Goal: Information Seeking & Learning: Learn about a topic

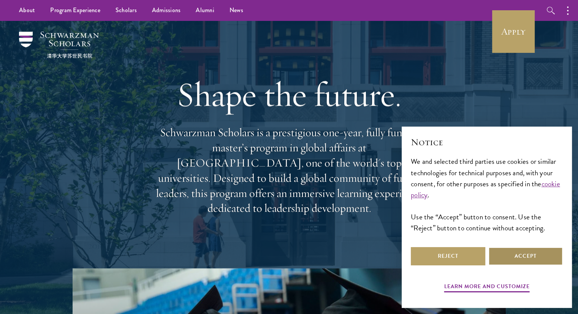
click at [510, 257] on button "Accept" at bounding box center [525, 256] width 74 height 18
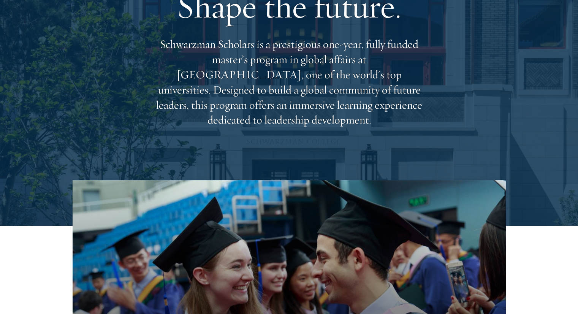
scroll to position [89, 0]
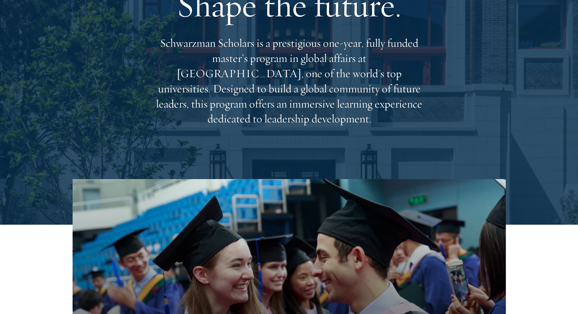
drag, startPoint x: 159, startPoint y: 51, endPoint x: 419, endPoint y: 111, distance: 267.0
click at [419, 111] on p "Schwarzman Scholars is a prestigious one-year, fully funded master’s program in…" at bounding box center [288, 81] width 273 height 91
copy p "Schwarzman Scholars is a prestigious one-year, fully funded master’s program in…"
click at [277, 154] on div "Shape the future. Schwarzman Scholars is a prestigious one-year, fully funded m…" at bounding box center [288, 55] width 273 height 219
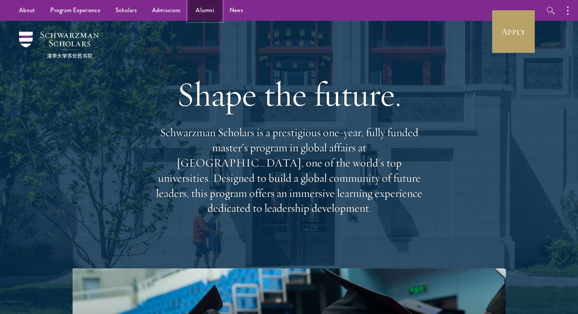
click at [202, 12] on link "Alumni" at bounding box center [205, 10] width 34 height 21
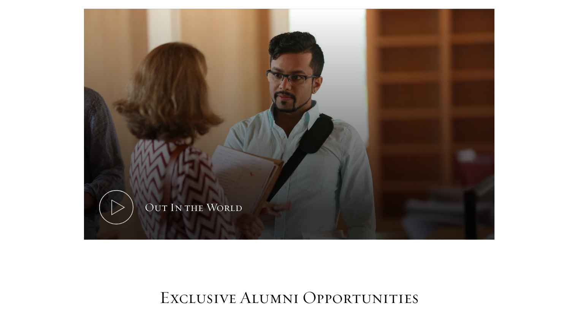
scroll to position [449, 0]
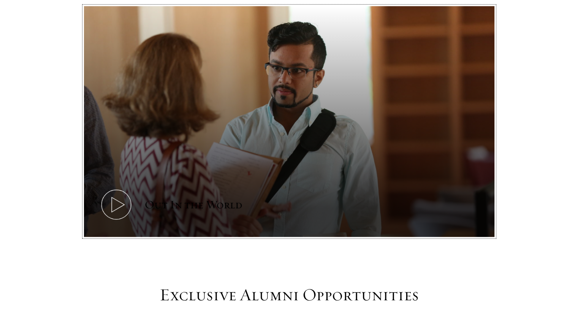
click at [120, 187] on icon at bounding box center [116, 204] width 34 height 34
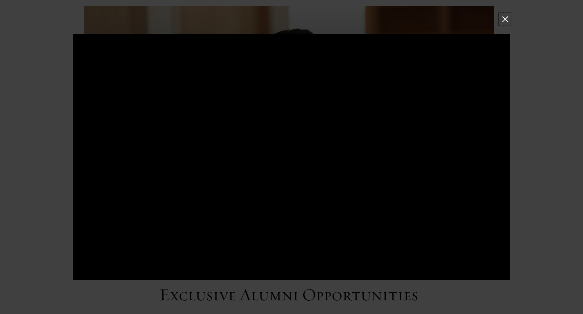
click at [504, 19] on button at bounding box center [506, 19] width 10 height 10
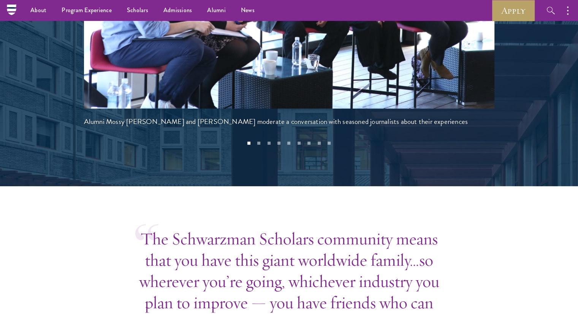
scroll to position [1745, 0]
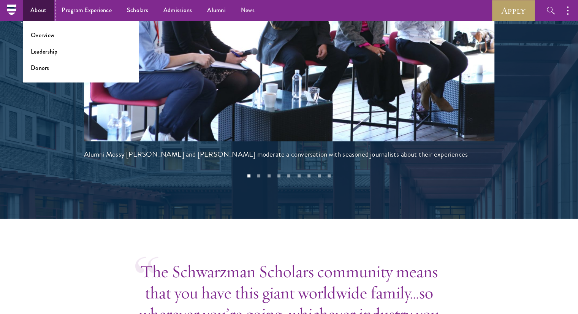
click at [29, 13] on link "About" at bounding box center [38, 10] width 31 height 21
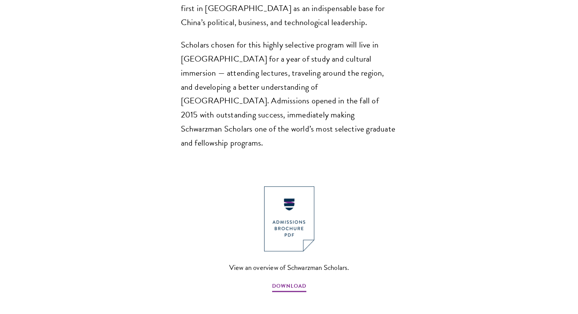
scroll to position [702, 0]
click at [282, 193] on img at bounding box center [289, 218] width 50 height 65
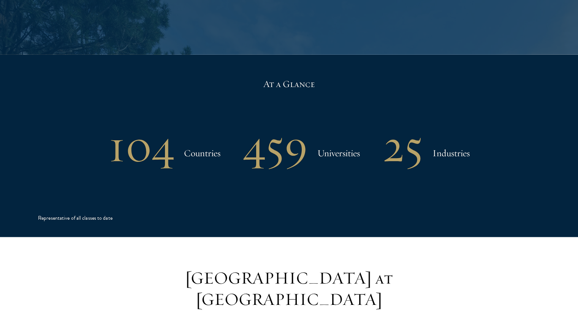
scroll to position [1563, 0]
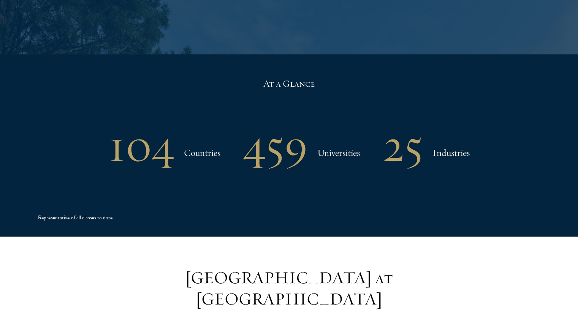
click at [327, 145] on h3 "Universities" at bounding box center [338, 152] width 43 height 15
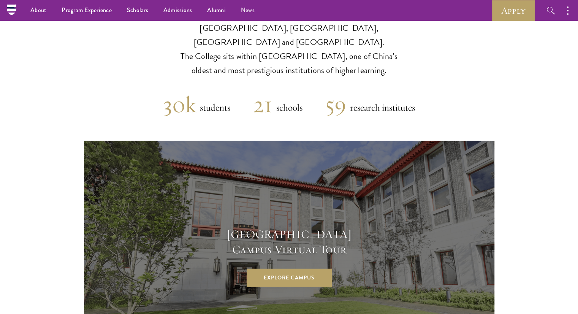
scroll to position [1902, 0]
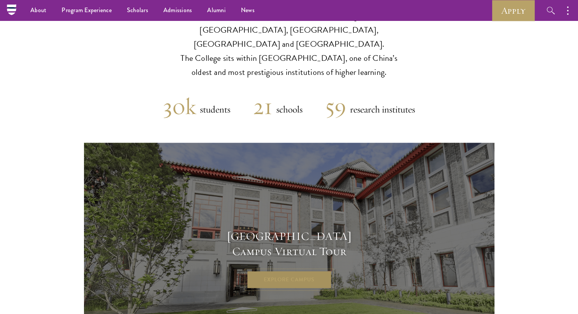
click at [309, 270] on link "Explore Campus" at bounding box center [289, 279] width 85 height 18
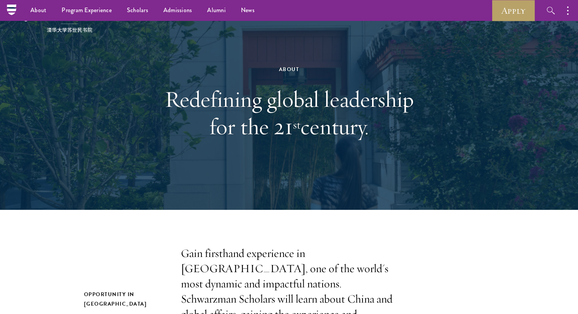
scroll to position [0, 0]
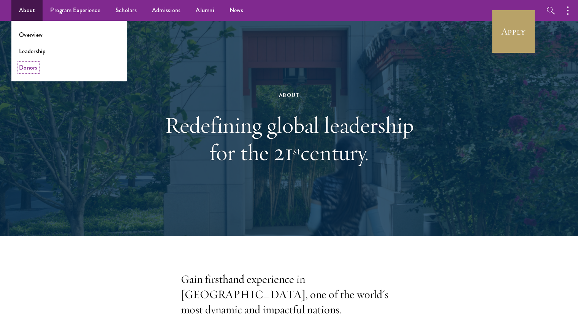
click at [22, 69] on link "Donors" at bounding box center [28, 67] width 19 height 9
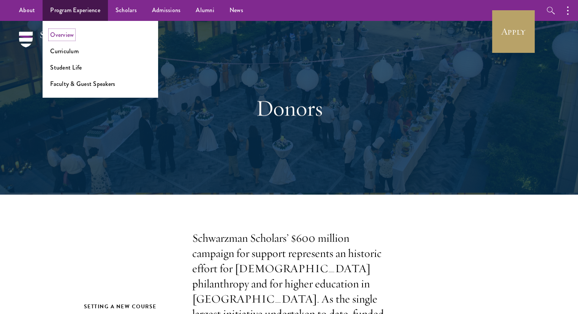
click at [67, 35] on link "Overview" at bounding box center [62, 34] width 24 height 9
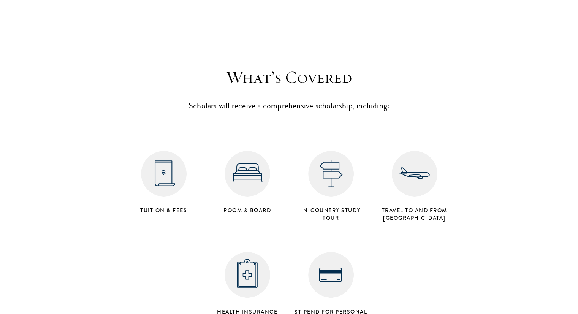
scroll to position [2985, 0]
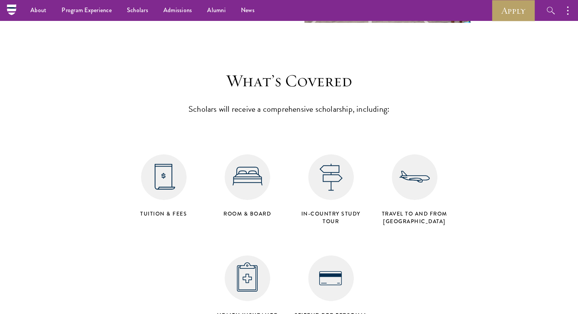
click at [165, 154] on img at bounding box center [164, 177] width 46 height 46
click at [246, 154] on img at bounding box center [247, 177] width 46 height 46
click at [325, 161] on img at bounding box center [331, 177] width 46 height 46
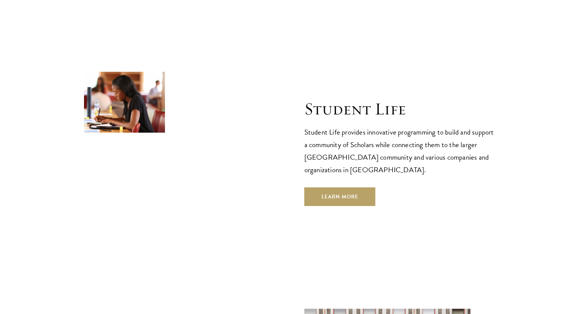
scroll to position [2478, 0]
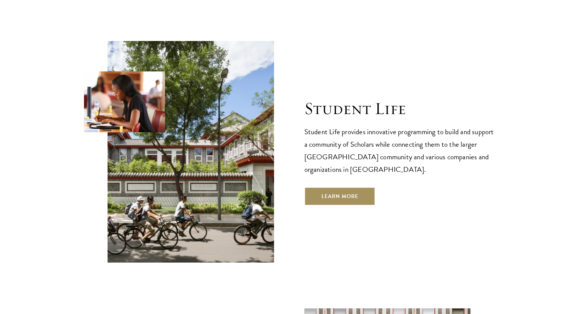
click at [362, 187] on link "Learn More" at bounding box center [339, 196] width 71 height 18
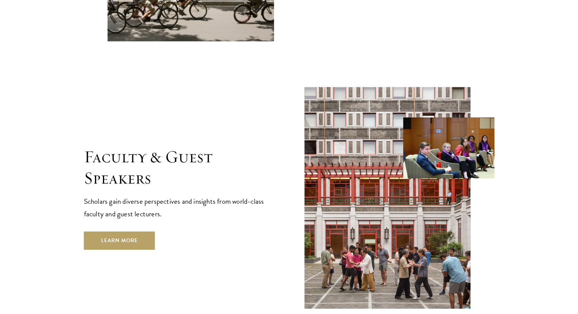
scroll to position [2699, 0]
click at [128, 231] on link "Learn More" at bounding box center [119, 240] width 71 height 18
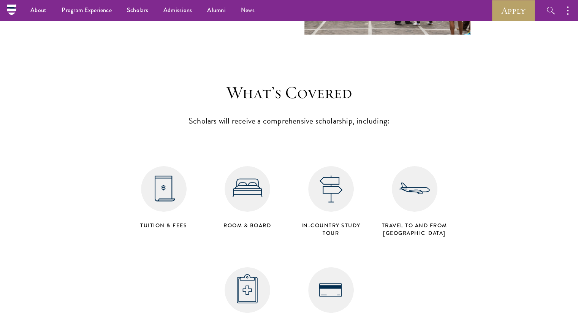
scroll to position [2973, 0]
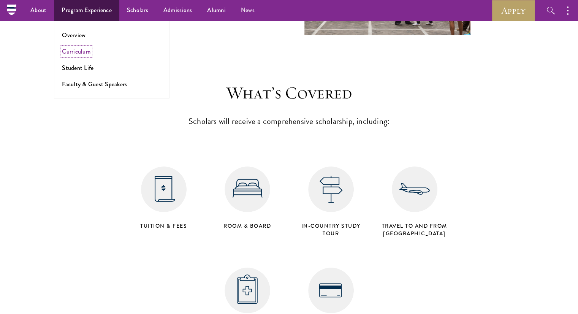
click at [84, 51] on link "Curriculum" at bounding box center [76, 51] width 28 height 9
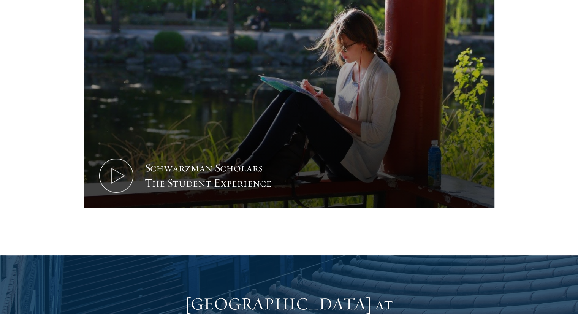
scroll to position [469, 0]
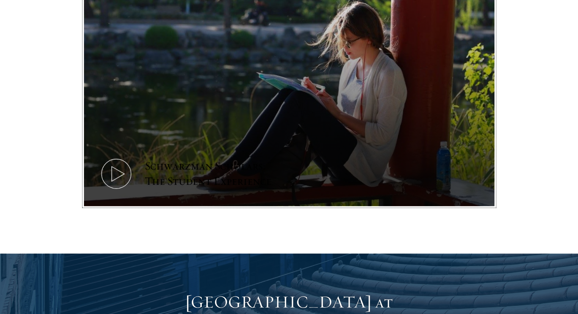
click at [115, 157] on icon at bounding box center [116, 173] width 34 height 34
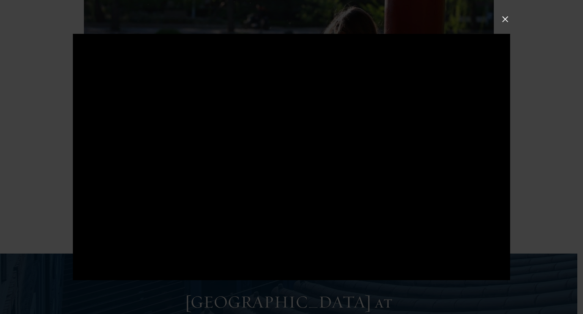
click at [504, 20] on button at bounding box center [506, 19] width 10 height 10
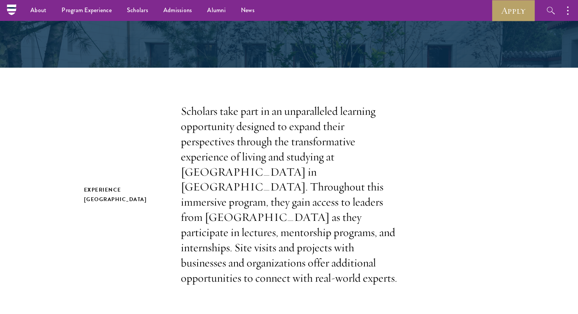
scroll to position [0, 0]
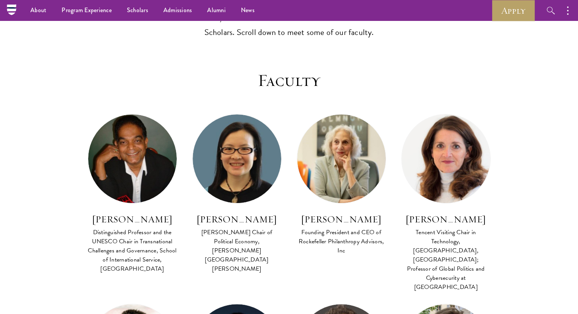
scroll to position [133, 0]
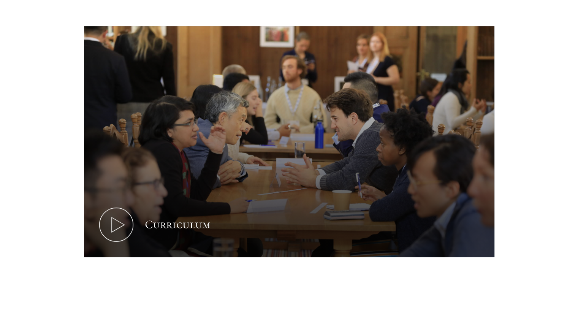
scroll to position [298, 0]
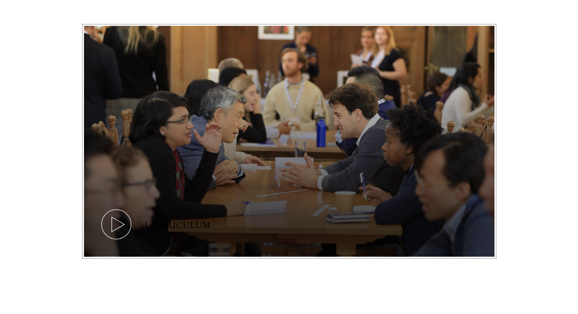
click at [117, 225] on icon at bounding box center [116, 224] width 34 height 34
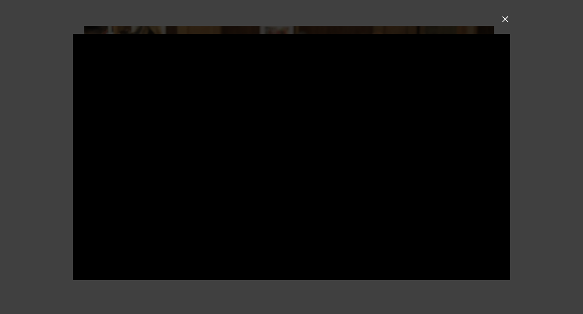
click at [503, 21] on button at bounding box center [506, 19] width 10 height 10
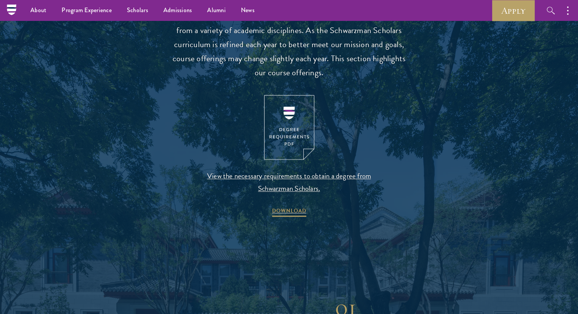
scroll to position [729, 0]
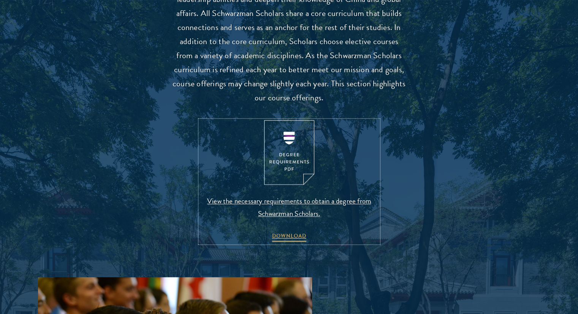
click at [281, 173] on img at bounding box center [289, 152] width 50 height 65
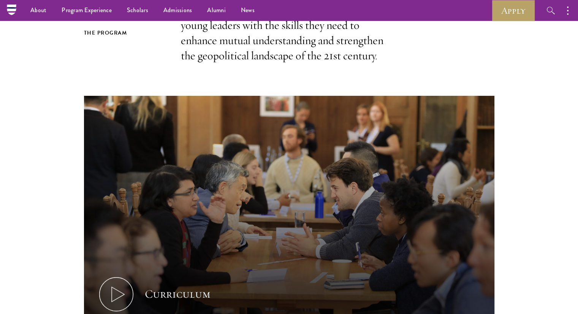
scroll to position [0, 0]
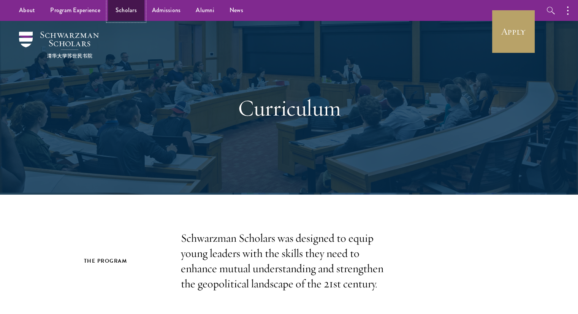
click at [131, 12] on link "Scholars" at bounding box center [126, 10] width 36 height 21
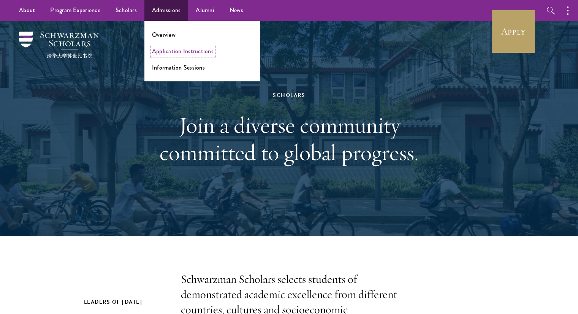
click at [169, 51] on link "Application Instructions" at bounding box center [183, 51] width 62 height 9
